Goal: Task Accomplishment & Management: Manage account settings

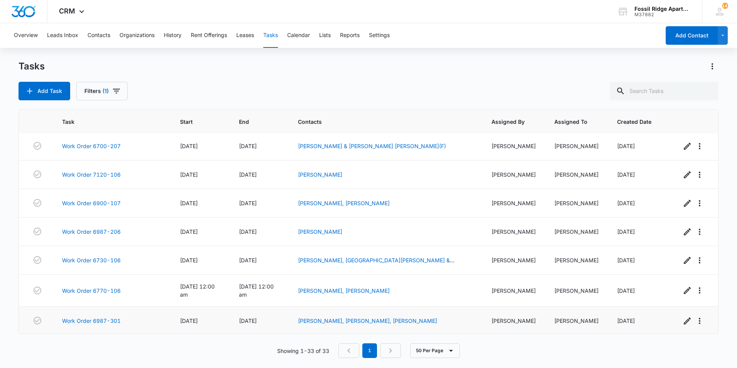
scroll to position [776, 0]
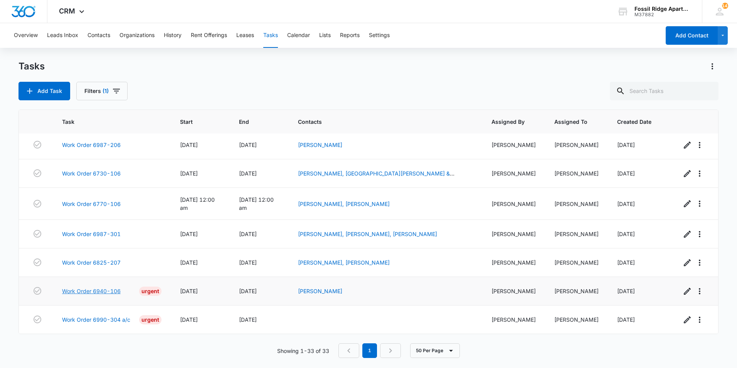
click at [107, 290] on link "Work Order 6940-106" at bounding box center [91, 291] width 59 height 8
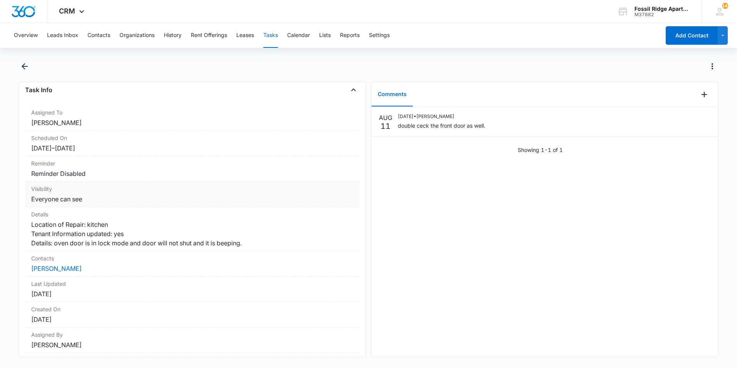
scroll to position [83, 0]
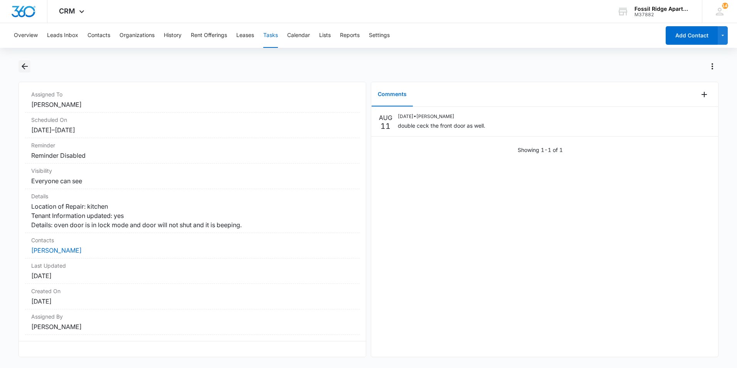
click at [28, 66] on icon "Back" at bounding box center [24, 66] width 9 height 9
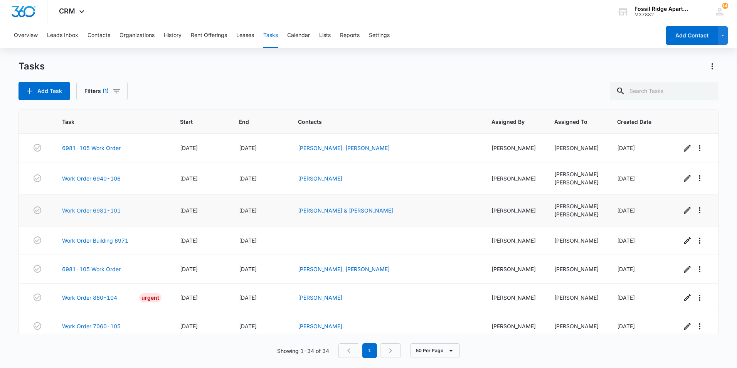
click at [96, 214] on link "Work Order 6981-101" at bounding box center [91, 210] width 59 height 8
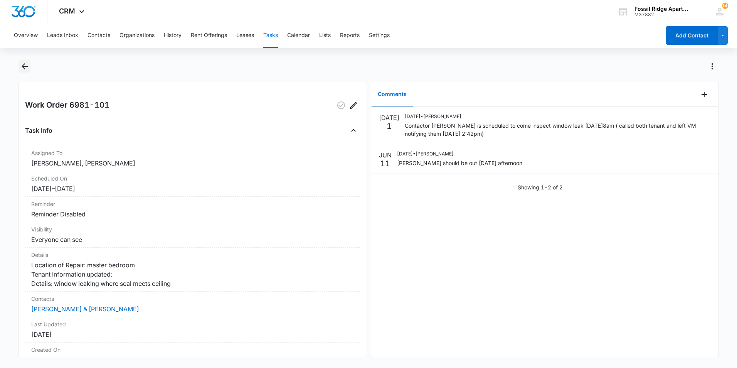
click at [27, 69] on icon "Back" at bounding box center [24, 66] width 9 height 9
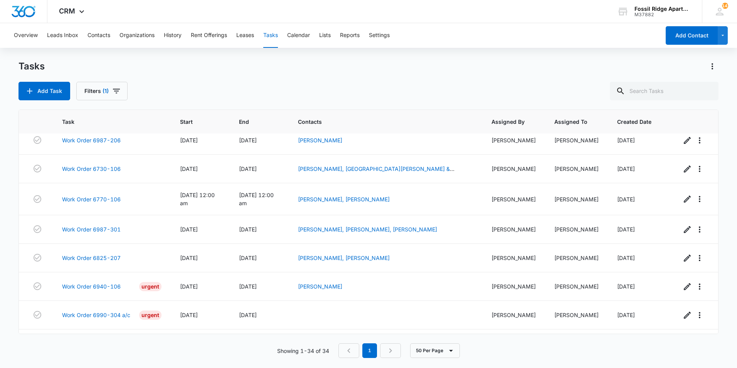
scroll to position [808, 0]
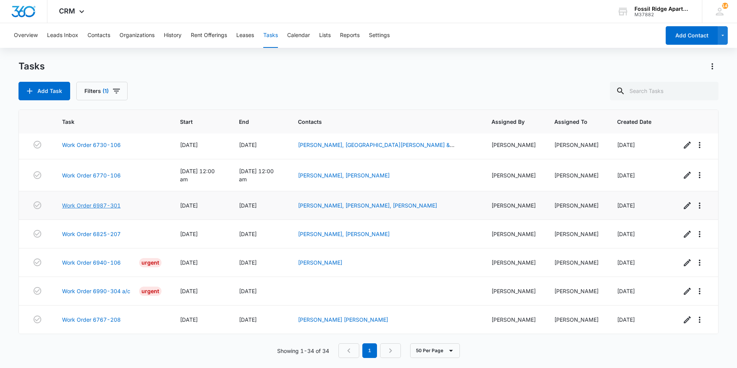
click at [91, 201] on link "Work Order 6987-301" at bounding box center [91, 205] width 59 height 8
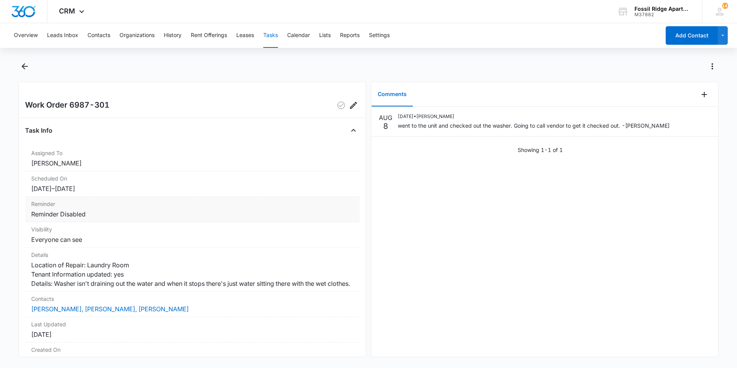
scroll to position [39, 0]
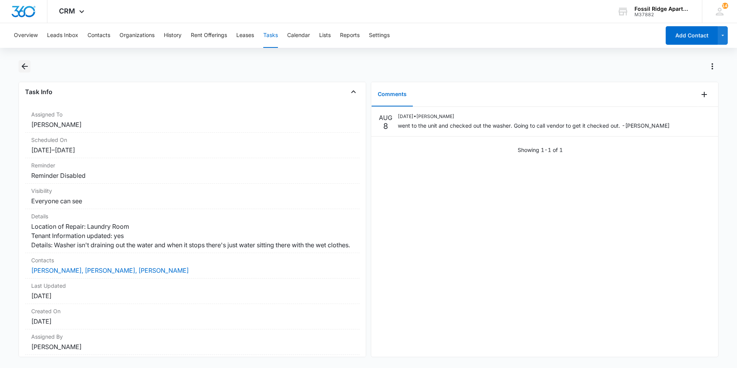
click at [27, 64] on icon "Back" at bounding box center [24, 66] width 9 height 9
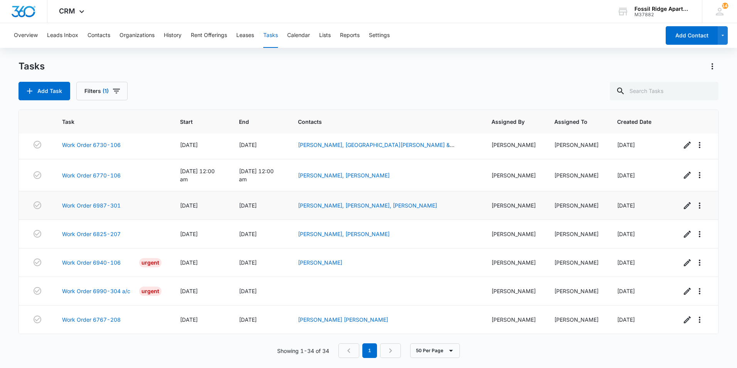
scroll to position [808, 0]
click at [84, 133] on th "Task" at bounding box center [112, 122] width 118 height 24
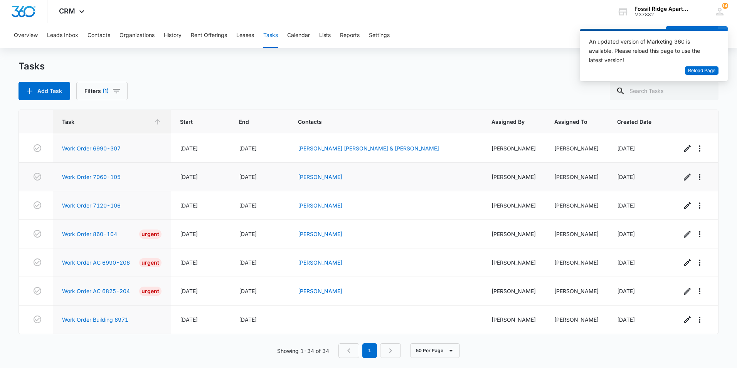
scroll to position [769, 0]
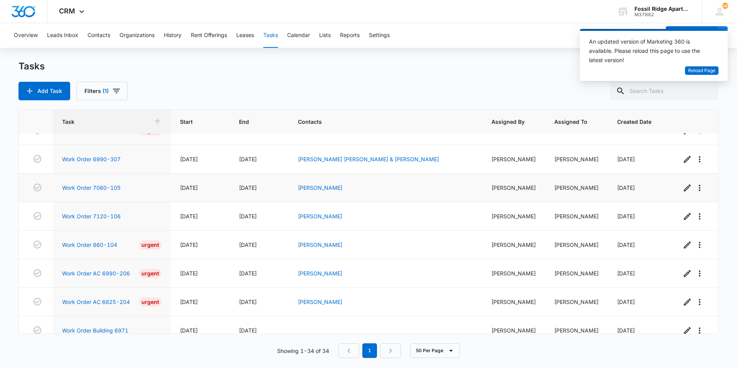
drag, startPoint x: 43, startPoint y: 198, endPoint x: 34, endPoint y: 198, distance: 8.5
click at [34, 198] on td at bounding box center [36, 187] width 34 height 29
drag, startPoint x: 34, startPoint y: 198, endPoint x: 149, endPoint y: 214, distance: 115.7
click at [149, 192] on div "Work Order 7060-105" at bounding box center [111, 187] width 99 height 8
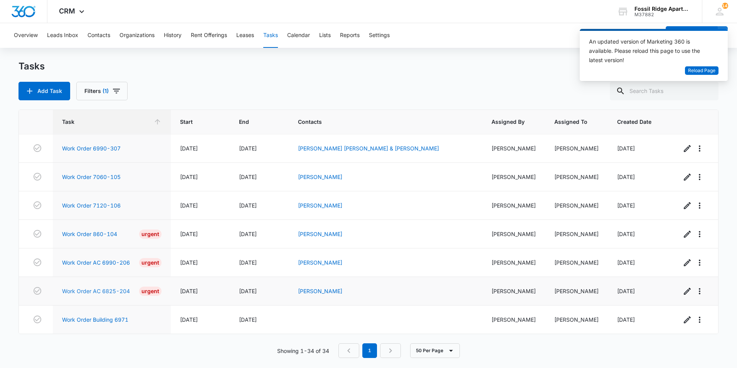
scroll to position [538, 0]
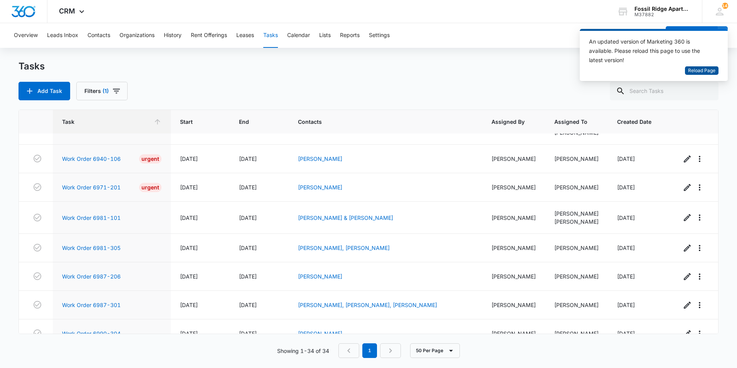
click at [697, 69] on span "Reload Page" at bounding box center [701, 70] width 27 height 7
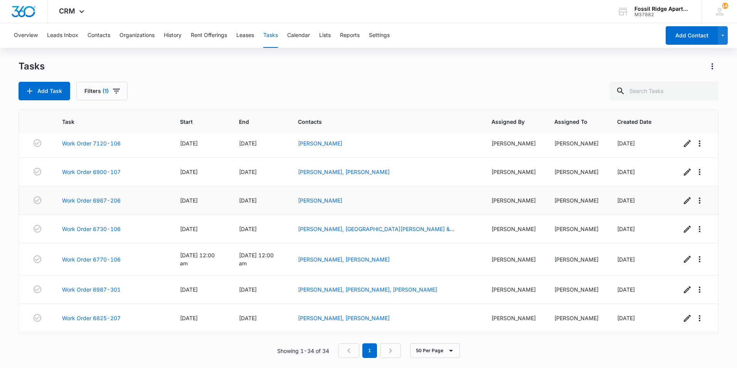
scroll to position [808, 0]
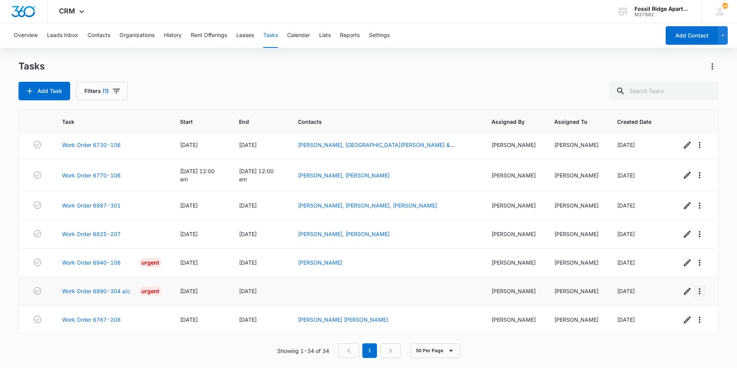
click at [695, 286] on icon "button" at bounding box center [699, 290] width 9 height 9
click at [111, 287] on link "Work Order 6990-304 a/c" at bounding box center [96, 291] width 68 height 8
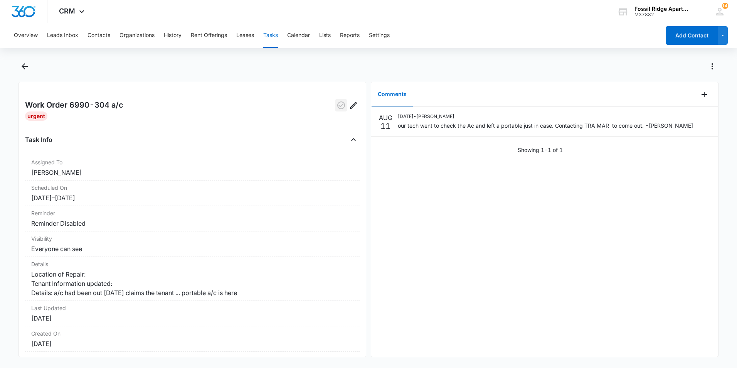
click at [337, 106] on icon "button" at bounding box center [341, 105] width 9 height 9
drag, startPoint x: 547, startPoint y: 196, endPoint x: 540, endPoint y: 212, distance: 17.8
drag, startPoint x: 540, startPoint y: 212, endPoint x: 497, endPoint y: 83, distance: 136.7
click at [497, 83] on div "Comments" at bounding box center [534, 94] width 327 height 25
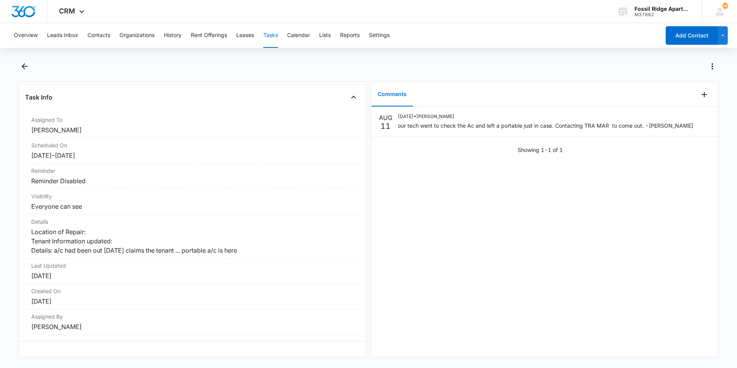
scroll to position [57, 0]
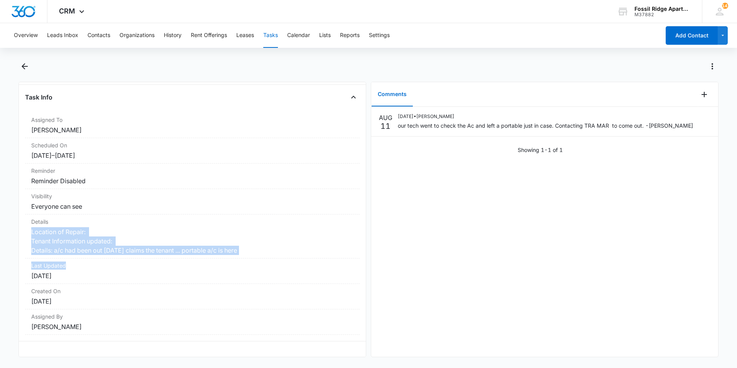
drag, startPoint x: 368, startPoint y: 260, endPoint x: 362, endPoint y: 207, distance: 53.6
click at [362, 207] on div "Work Order 6990-304 a/c Urgent Task Info Assigned To [PERSON_NAME] Scheduled On…" at bounding box center [369, 219] width 700 height 275
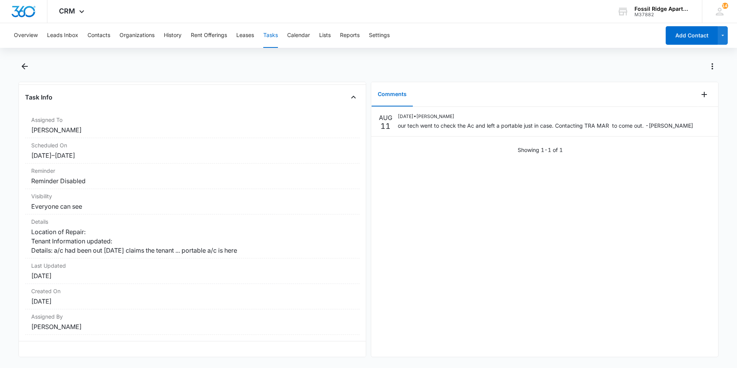
drag, startPoint x: 362, startPoint y: 207, endPoint x: 379, endPoint y: 215, distance: 19.1
click at [379, 215] on div "[DATE] [DATE] • [PERSON_NAME] our tech went to check the Ac and left a portable…" at bounding box center [544, 232] width 347 height 250
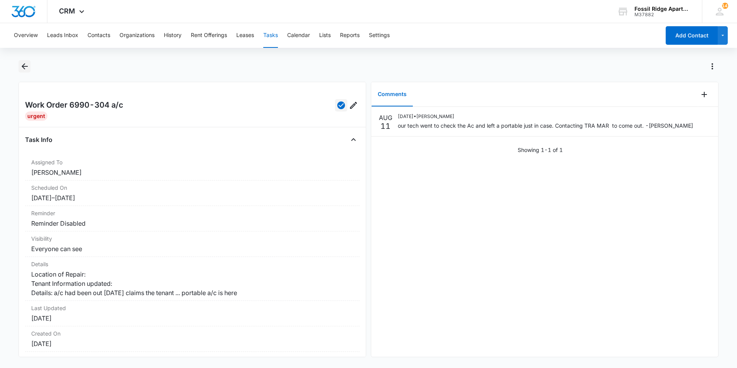
click at [24, 68] on icon "Back" at bounding box center [25, 66] width 6 height 6
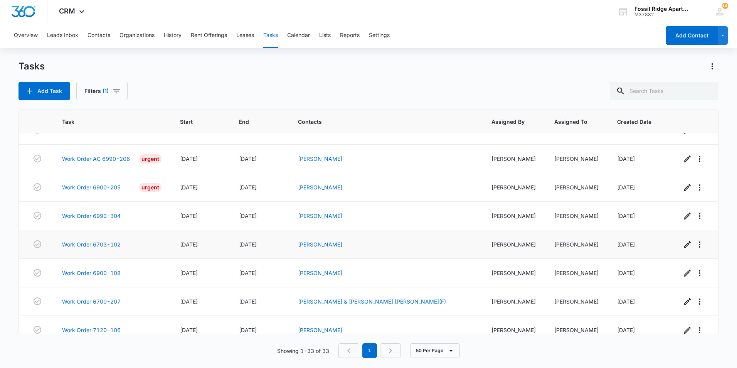
scroll to position [471, 0]
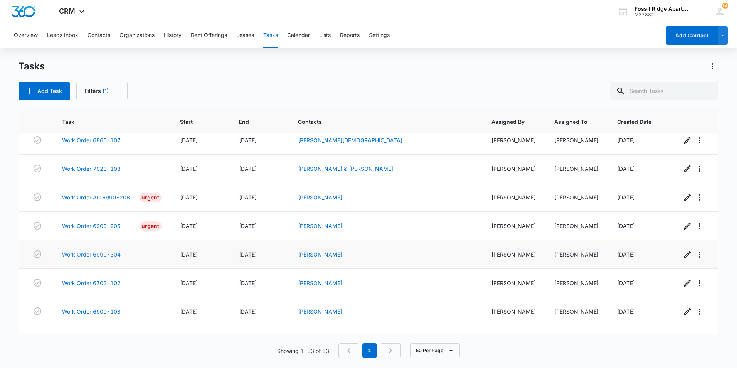
click at [111, 258] on link "Work Order 6990-304" at bounding box center [91, 254] width 59 height 8
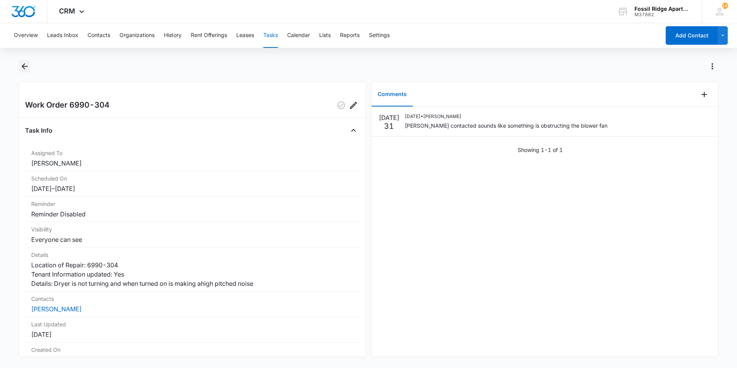
click at [28, 69] on icon "Back" at bounding box center [24, 66] width 9 height 9
